Goal: Task Accomplishment & Management: Manage account settings

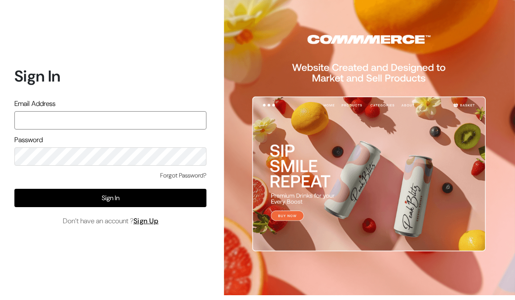
type input "pradhanisheeta@gmail.com"
click at [49, 189] on button "Sign In" at bounding box center [110, 198] width 192 height 18
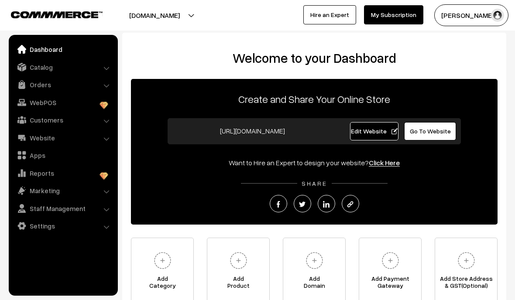
click at [106, 65] on link "Catalog" at bounding box center [63, 67] width 104 height 16
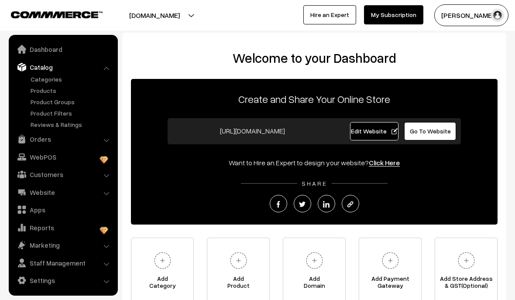
click at [41, 94] on link "Products" at bounding box center [71, 90] width 86 height 9
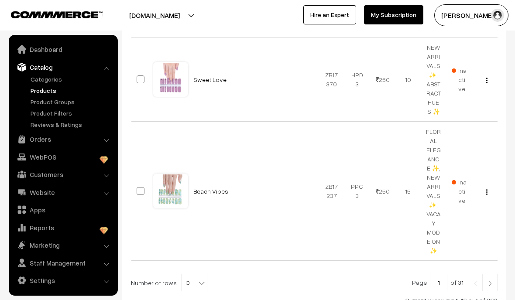
scroll to position [1208, 0]
click at [189, 276] on span "10" at bounding box center [194, 284] width 25 height 17
select select "50"
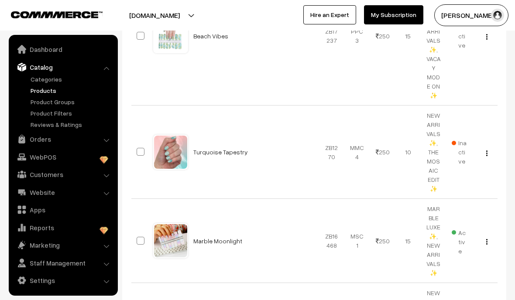
scroll to position [1366, 0]
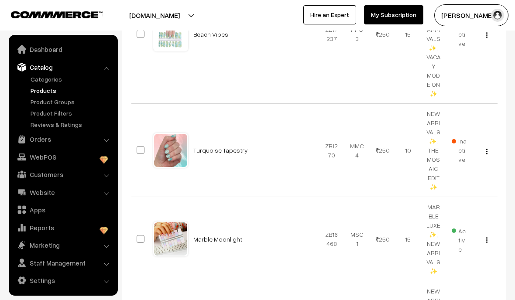
click at [231, 147] on link "Turquoise Tapestry" at bounding box center [220, 150] width 55 height 7
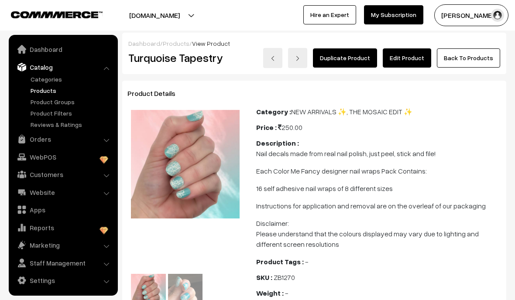
scroll to position [17, 0]
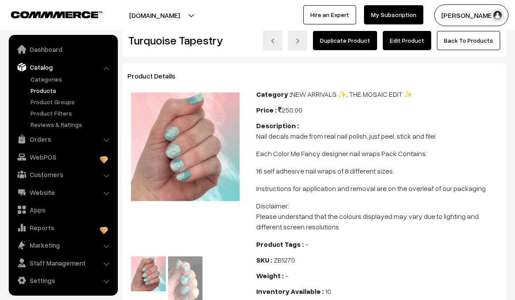
click at [493, 38] on link "Back To Products" at bounding box center [468, 40] width 63 height 19
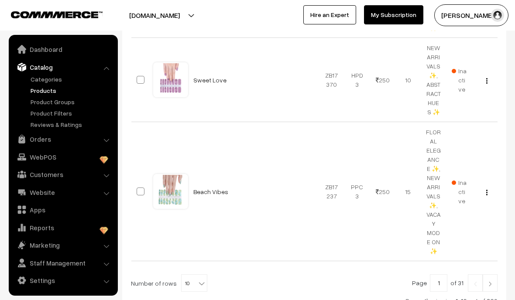
scroll to position [1208, 0]
click at [198, 276] on span "10" at bounding box center [194, 284] width 25 height 17
select select "50"
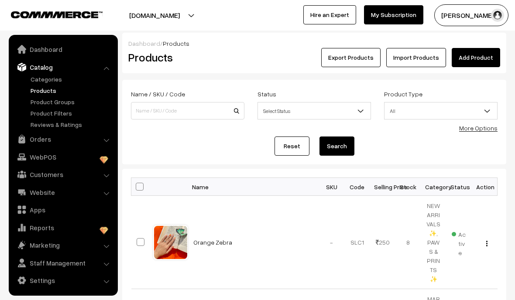
click at [363, 108] on b at bounding box center [361, 111] width 9 height 9
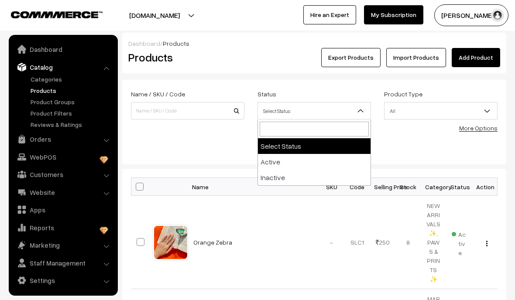
select select "inactive"
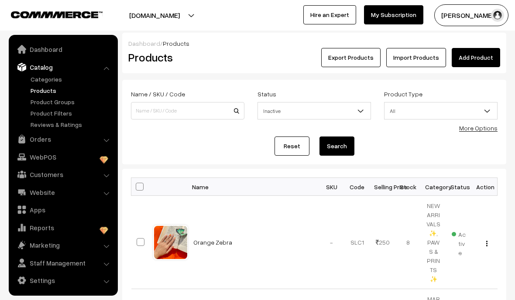
click at [348, 152] on button "Search" at bounding box center [337, 146] width 35 height 19
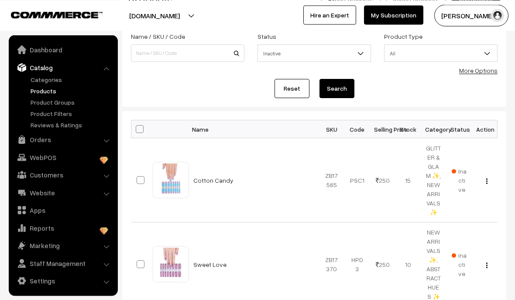
scroll to position [57, 0]
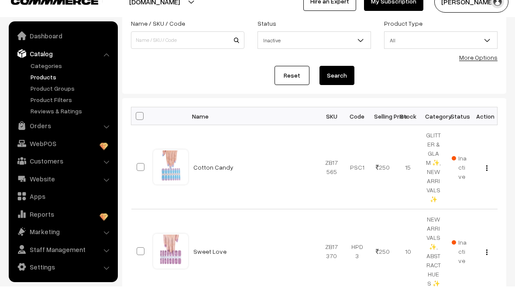
click at [223, 177] on link "Cotton Candy" at bounding box center [213, 180] width 40 height 7
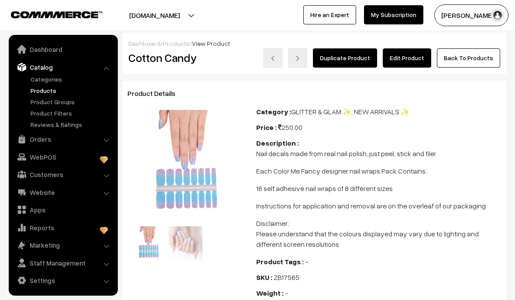
click at [420, 60] on link "Edit Product" at bounding box center [407, 57] width 48 height 19
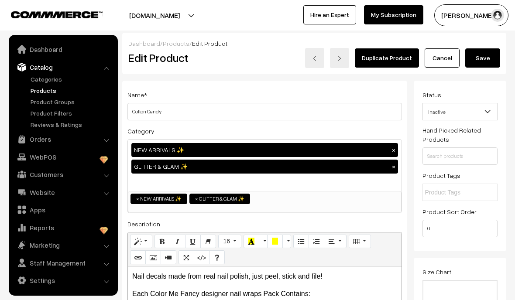
click at [490, 113] on b at bounding box center [487, 111] width 9 height 9
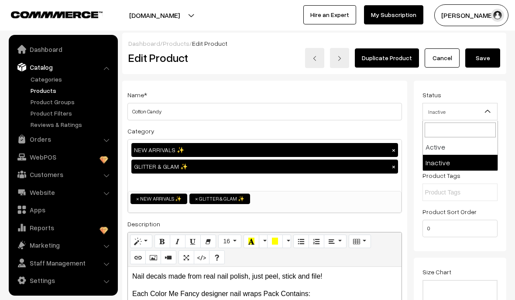
select select "1"
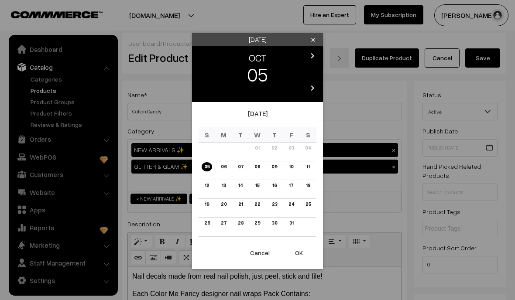
click at [299, 253] on button "OK" at bounding box center [299, 253] width 35 height 19
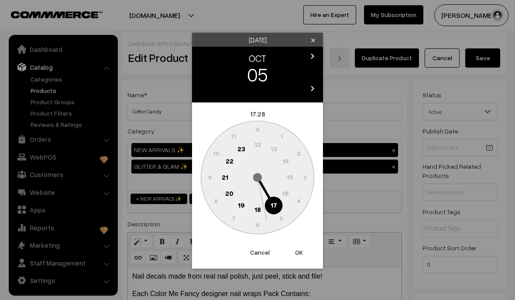
click at [300, 247] on button "OK" at bounding box center [299, 252] width 35 height 19
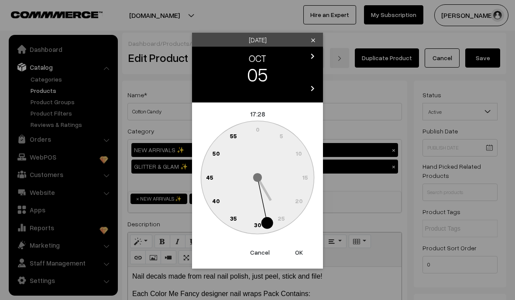
click at [303, 255] on button "OK" at bounding box center [299, 252] width 35 height 19
type input "05-10-2025 17:28"
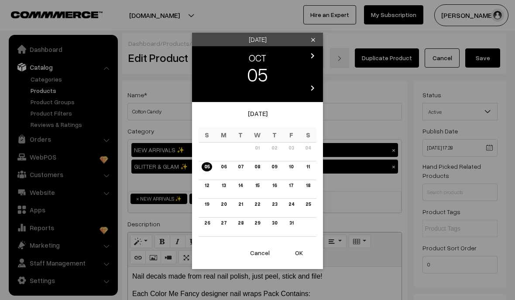
click at [311, 38] on icon "clear" at bounding box center [313, 40] width 7 height 7
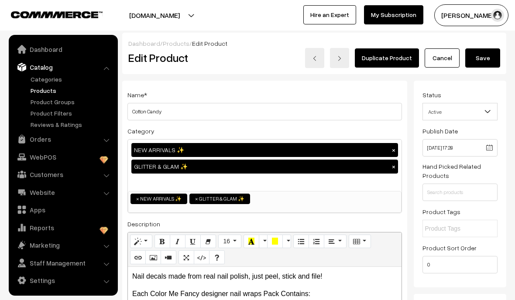
click at [488, 104] on span at bounding box center [491, 114] width 9 height 22
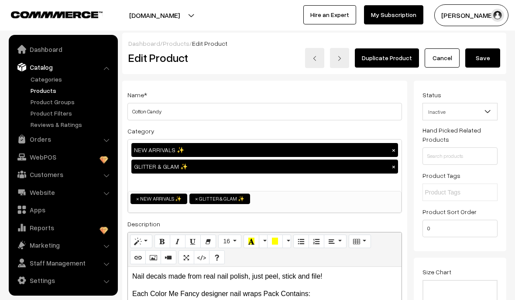
click at [490, 114] on b at bounding box center [487, 111] width 9 height 9
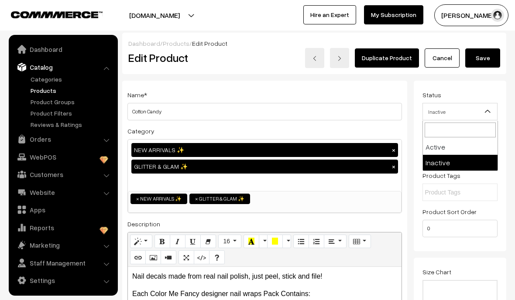
select select "1"
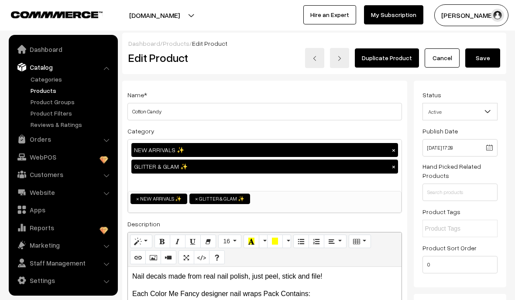
click at [497, 58] on button "Save" at bounding box center [483, 57] width 35 height 19
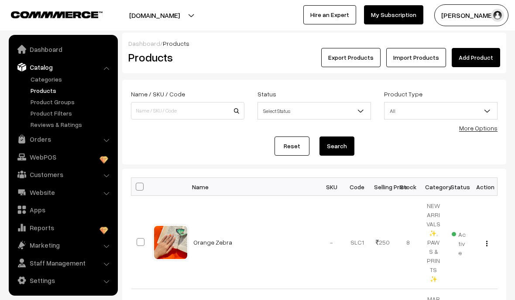
click at [356, 112] on span "Select Status" at bounding box center [314, 110] width 113 height 15
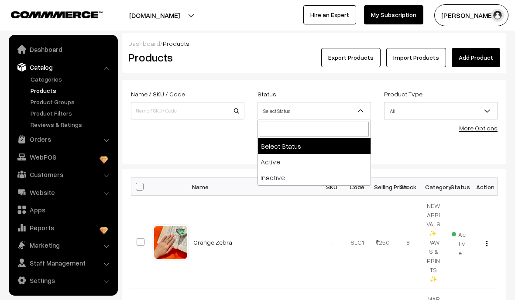
select select "inactive"
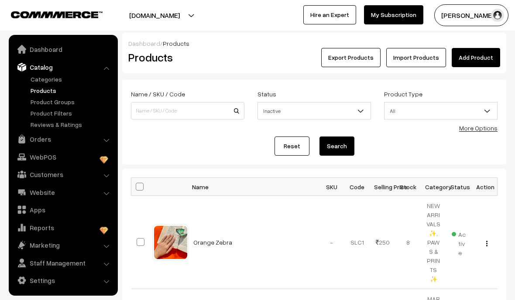
click at [348, 155] on button "Search" at bounding box center [337, 146] width 35 height 19
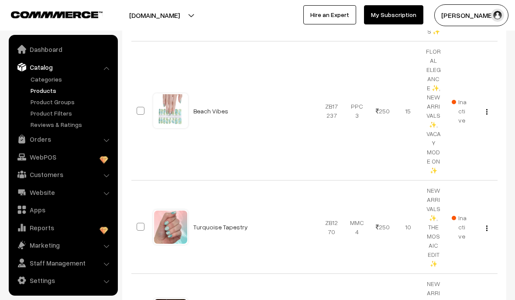
scroll to position [244, 0]
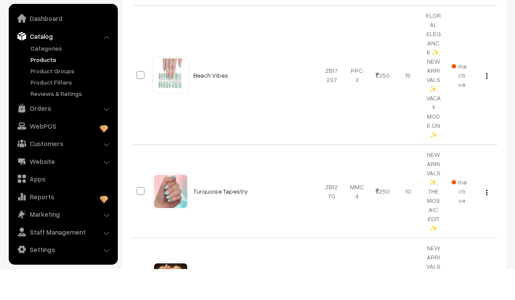
click at [231, 219] on link "Turquoise Tapestry" at bounding box center [220, 222] width 55 height 7
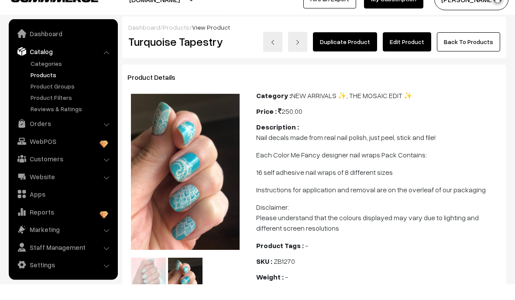
scroll to position [20, 0]
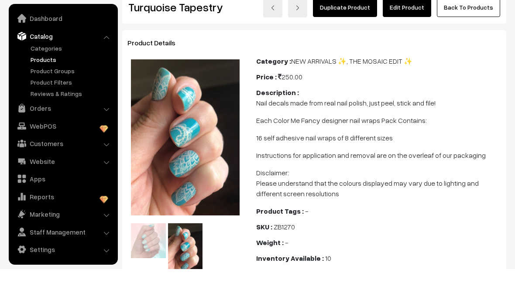
click at [415, 29] on link "Edit Product" at bounding box center [407, 38] width 48 height 19
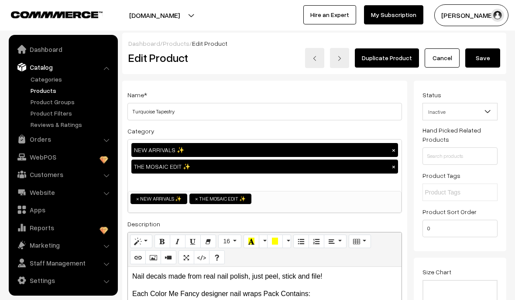
click at [488, 112] on b at bounding box center [487, 111] width 9 height 9
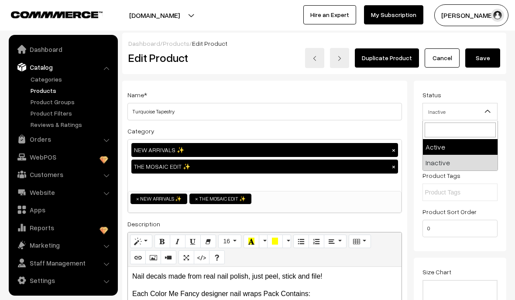
select select "1"
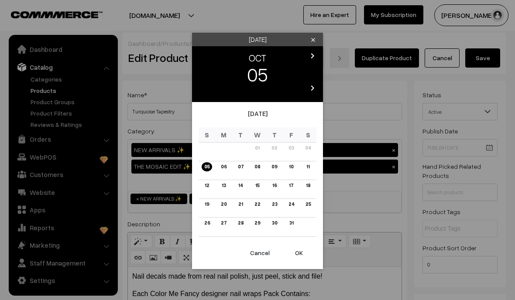
click at [303, 245] on button "OK" at bounding box center [299, 253] width 35 height 19
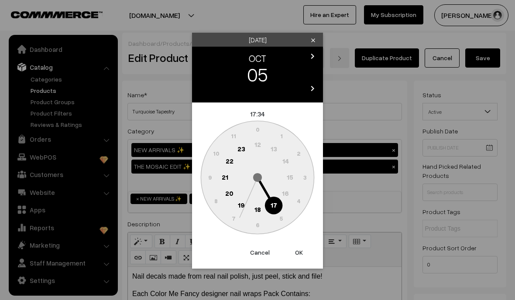
click at [304, 253] on button "OK" at bounding box center [299, 252] width 35 height 19
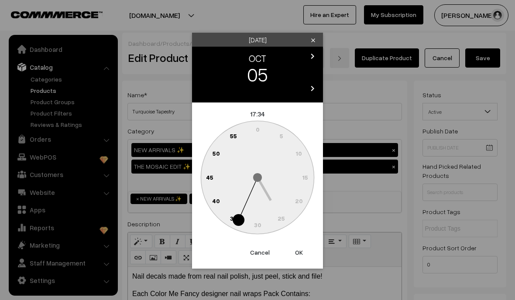
click at [305, 254] on button "OK" at bounding box center [299, 252] width 35 height 19
type input "05-10-2025 17:34"
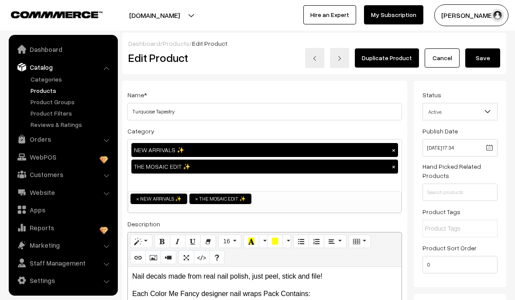
click at [490, 55] on button "Save" at bounding box center [483, 57] width 35 height 19
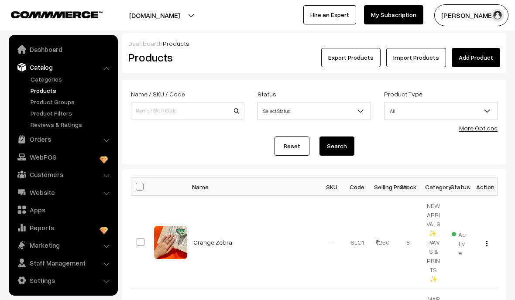
click at [350, 114] on span "Select Status" at bounding box center [314, 110] width 113 height 15
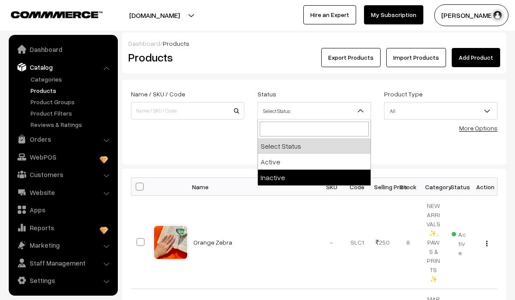
select select "inactive"
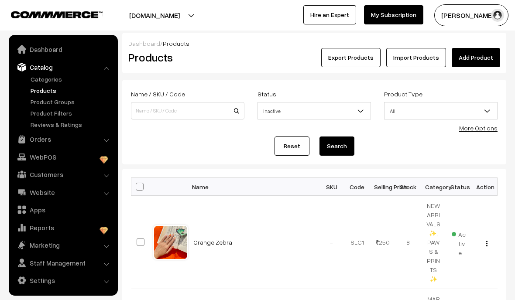
click at [345, 161] on form "Name / SKU / Code Status Select Status Active Inactive Inactive Product Type Al…" at bounding box center [314, 122] width 384 height 85
click at [341, 150] on button "Search" at bounding box center [337, 146] width 35 height 19
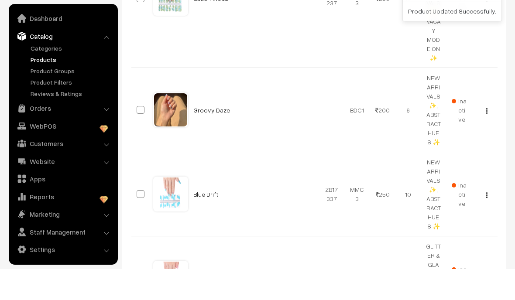
scroll to position [339, 0]
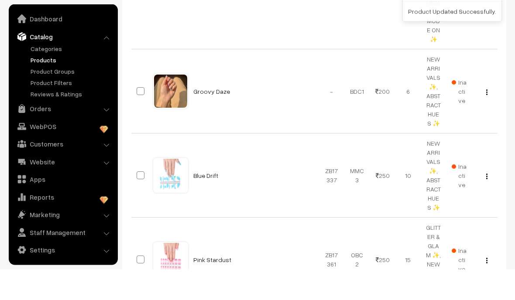
click at [217, 287] on link "Pink Stardust" at bounding box center [212, 290] width 38 height 7
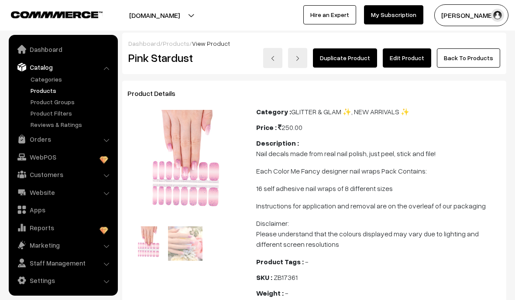
click at [417, 65] on link "Edit Product" at bounding box center [407, 57] width 48 height 19
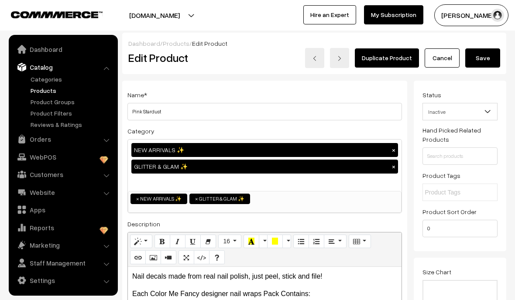
click at [484, 114] on b at bounding box center [487, 111] width 9 height 9
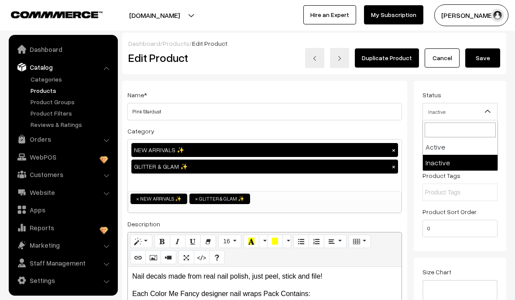
select select "1"
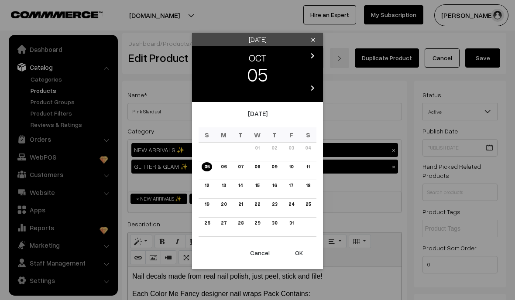
click at [300, 258] on button "OK" at bounding box center [299, 253] width 35 height 19
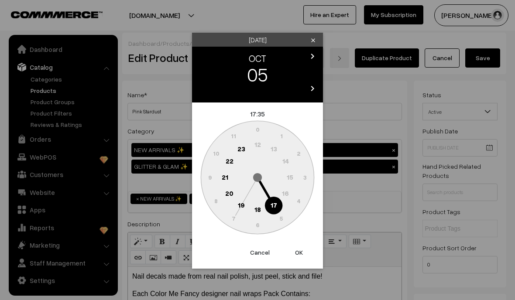
click at [305, 255] on button "OK" at bounding box center [299, 252] width 35 height 19
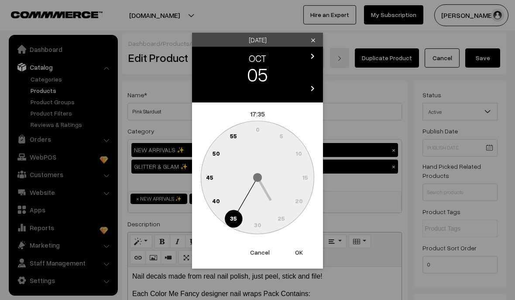
click at [305, 252] on button "OK" at bounding box center [299, 252] width 35 height 19
type input "05-10-2025 17:35"
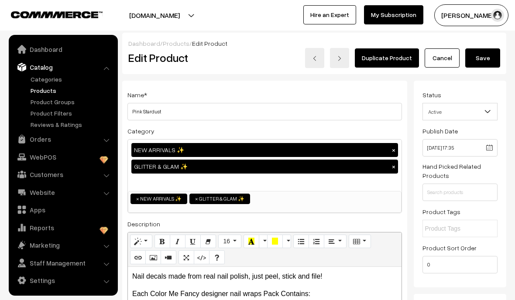
click at [492, 57] on button "Save" at bounding box center [483, 57] width 35 height 19
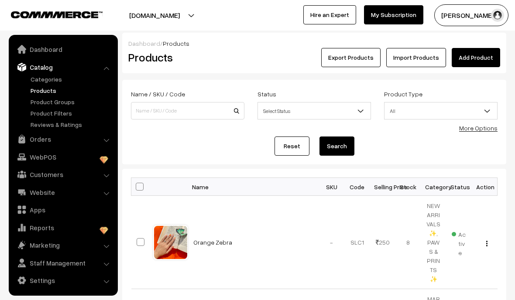
click at [43, 53] on link "Dashboard" at bounding box center [63, 49] width 104 height 16
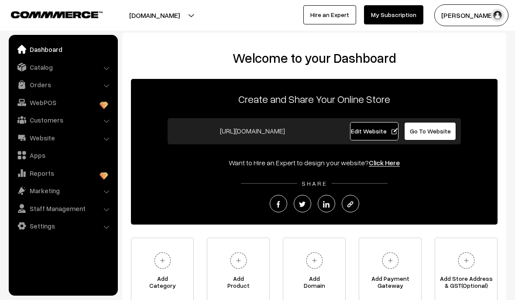
click at [375, 133] on span "Edit Website" at bounding box center [374, 131] width 47 height 7
click at [109, 188] on link "Marketing" at bounding box center [63, 191] width 104 height 16
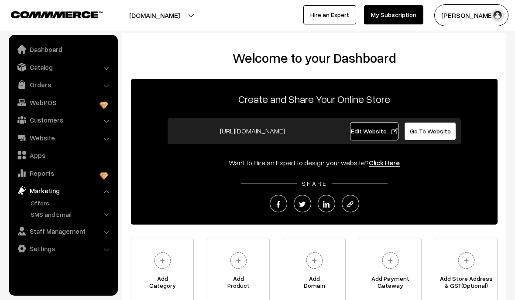
click at [48, 201] on link "Offers" at bounding box center [71, 203] width 86 height 9
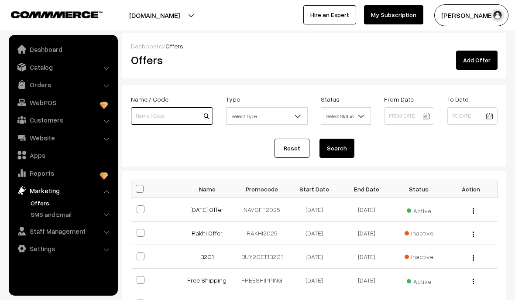
click at [148, 111] on input at bounding box center [172, 115] width 82 height 17
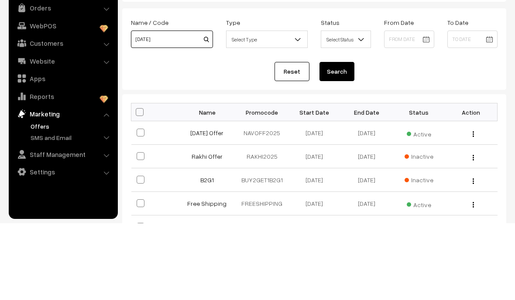
type input "Diwali"
click at [337, 139] on button "Search" at bounding box center [337, 148] width 35 height 19
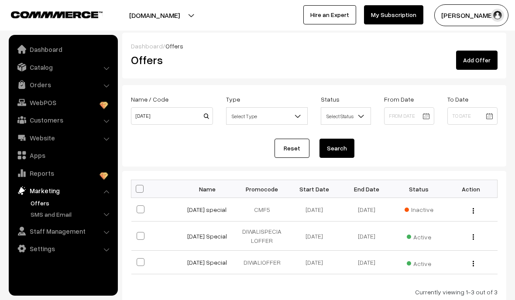
click at [202, 213] on link "[DATE] special" at bounding box center [206, 209] width 39 height 7
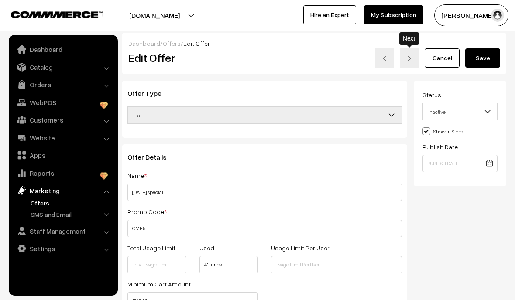
click at [407, 56] on img at bounding box center [409, 58] width 5 height 5
click at [436, 63] on link "Cancel" at bounding box center [442, 57] width 35 height 19
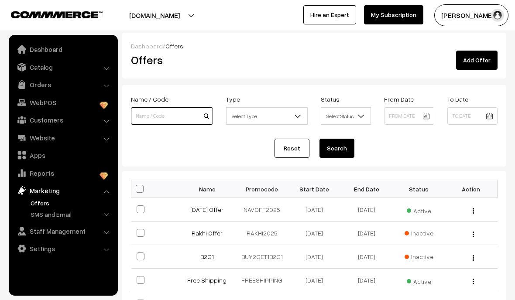
click at [162, 114] on input at bounding box center [172, 115] width 82 height 17
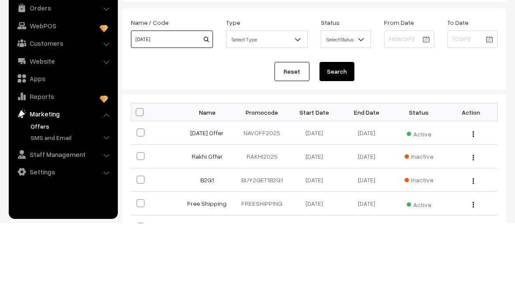
type input "[DATE]"
click at [337, 139] on button "Search" at bounding box center [337, 148] width 35 height 19
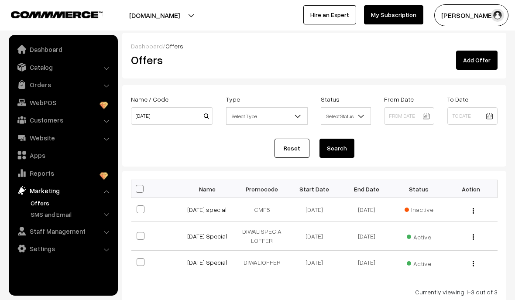
click at [203, 240] on link "[DATE] Special" at bounding box center [207, 236] width 40 height 7
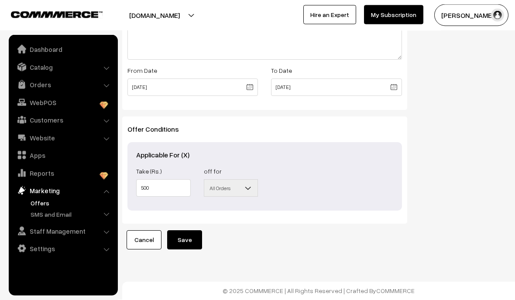
scroll to position [346, 0]
click at [139, 246] on link "Cancel" at bounding box center [144, 240] width 35 height 19
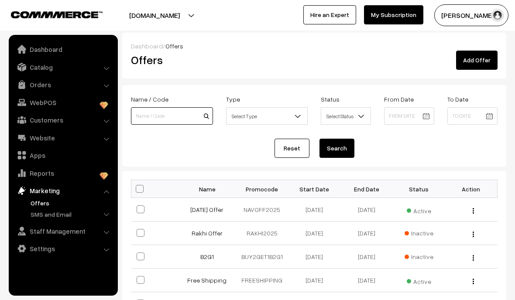
click at [154, 118] on input at bounding box center [172, 115] width 82 height 17
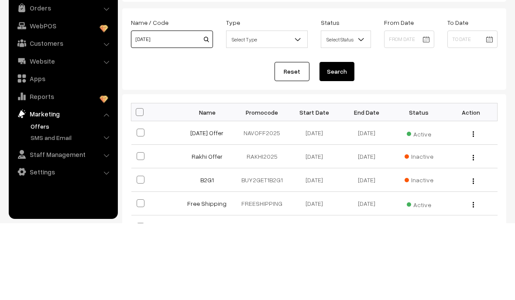
type input "[DATE]"
click at [337, 139] on button "Search" at bounding box center [337, 148] width 35 height 19
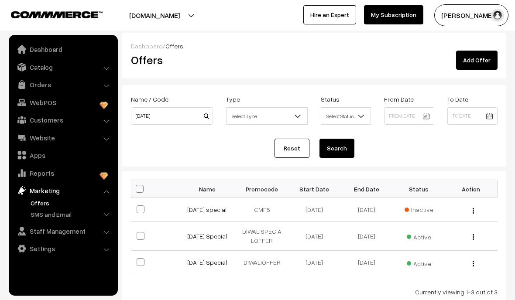
click at [198, 266] on link "[DATE] Special" at bounding box center [207, 262] width 40 height 7
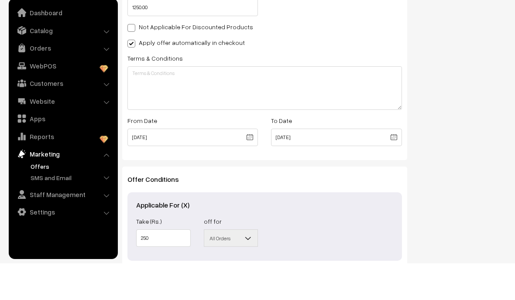
scroll to position [258, 0]
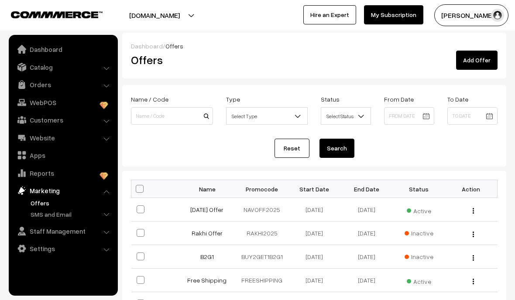
click at [482, 69] on link "Add Offer" at bounding box center [476, 60] width 41 height 19
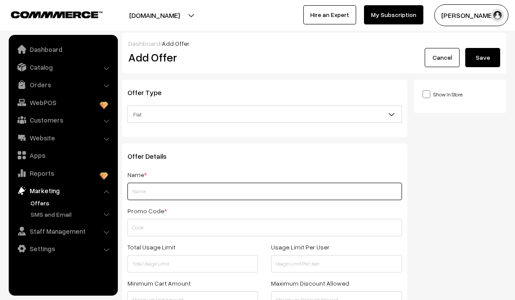
click at [266, 193] on input "text" at bounding box center [265, 191] width 275 height 17
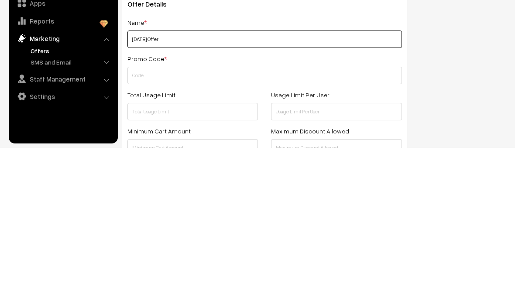
type input "[DATE] Offer"
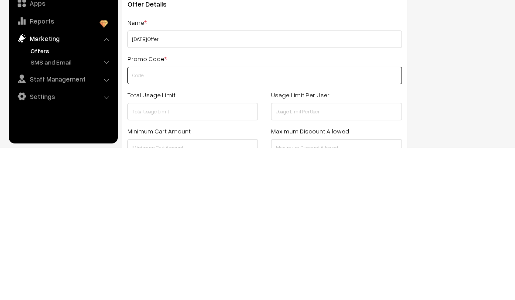
click at [347, 219] on input "text" at bounding box center [265, 227] width 275 height 17
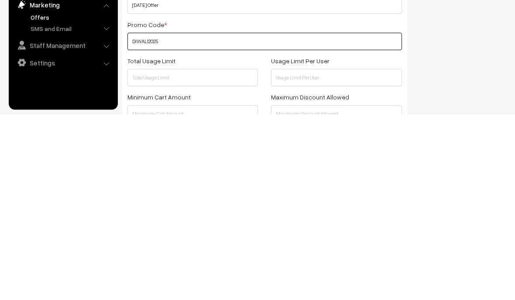
type input "DIWALI2025"
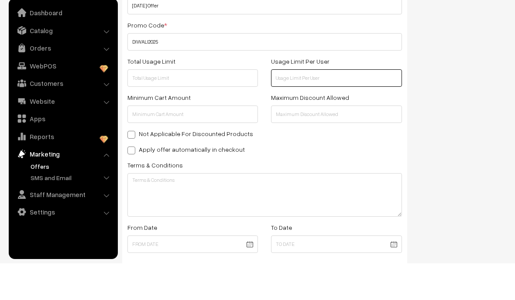
click at [310, 106] on input "text" at bounding box center [336, 114] width 131 height 17
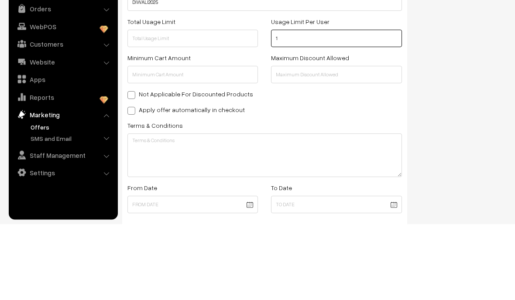
type input "1"
click at [447, 54] on div "Show In Store Publish Date" at bounding box center [464, 188] width 100 height 514
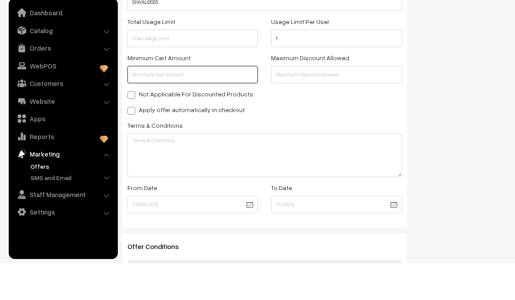
click at [227, 103] on input "text" at bounding box center [193, 111] width 131 height 17
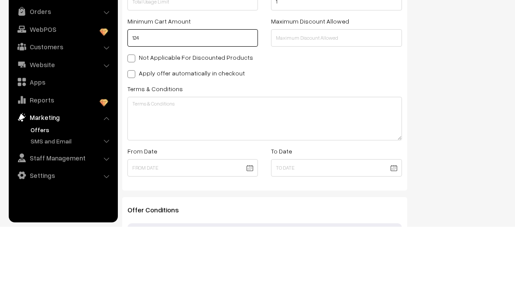
type input "1249"
